Goal: Task Accomplishment & Management: Use online tool/utility

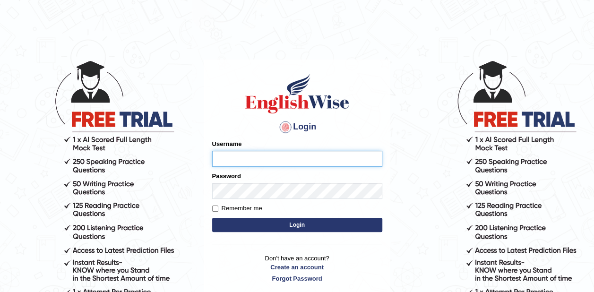
type input "zaki123"
click at [317, 221] on button "Login" at bounding box center [297, 225] width 170 height 14
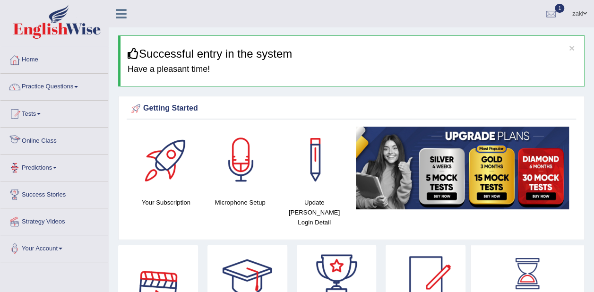
click at [64, 133] on link "Online Class" at bounding box center [54, 140] width 108 height 24
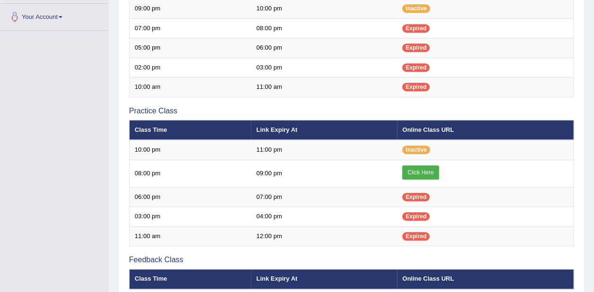
scroll to position [232, 0]
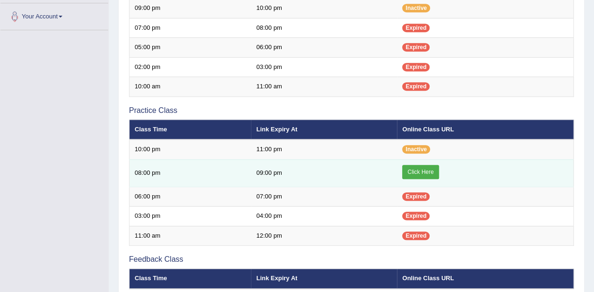
click at [435, 166] on link "Click Here" at bounding box center [420, 172] width 36 height 14
